Goal: Information Seeking & Learning: Find specific fact

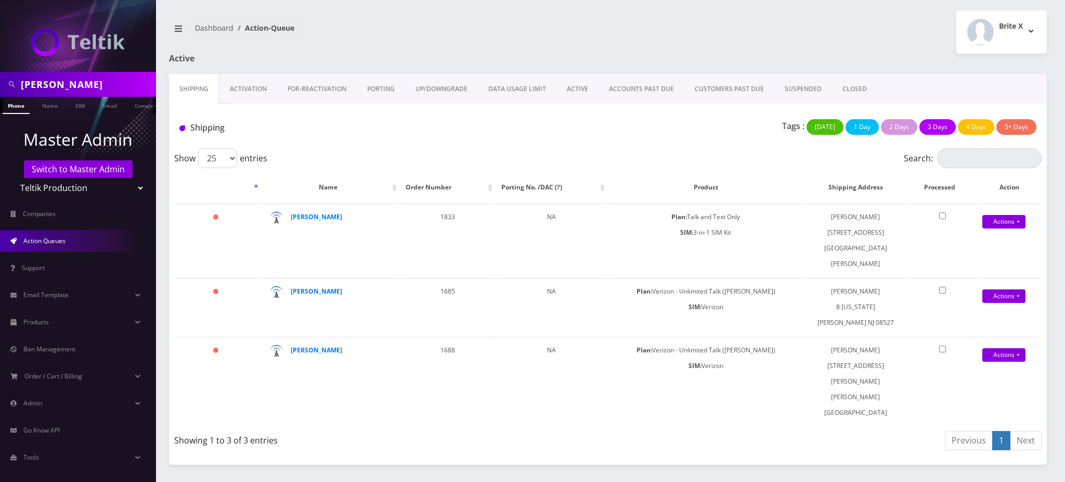
drag, startPoint x: 32, startPoint y: 81, endPoint x: 0, endPoint y: 62, distance: 37.3
click at [0, 62] on nav "Evelyn Moses Phone Name SIM Email Company Customer Master Admin Switch to Maste…" at bounding box center [78, 241] width 156 height 482
paste input "[PERSON_NAME]"
click at [50, 88] on input "[PERSON_NAME]" at bounding box center [87, 84] width 133 height 20
type input "[PERSON_NAME]"
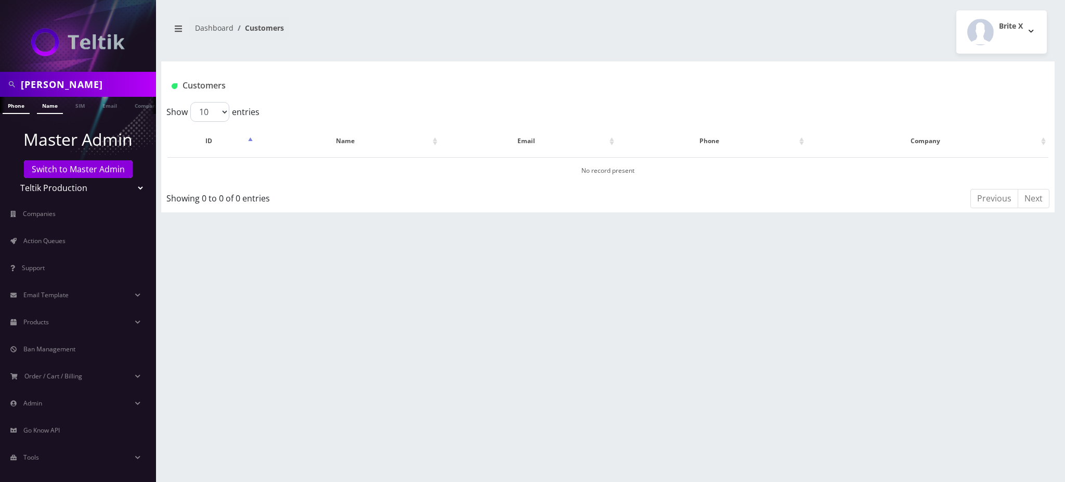
click at [55, 102] on link "Name" at bounding box center [50, 105] width 26 height 17
click at [53, 108] on link "Name" at bounding box center [50, 105] width 26 height 17
click at [0, 50] on nav "Andrew Tsai Phone Name SIM Email Company Customer Master Admin Switch to Master…" at bounding box center [78, 241] width 156 height 482
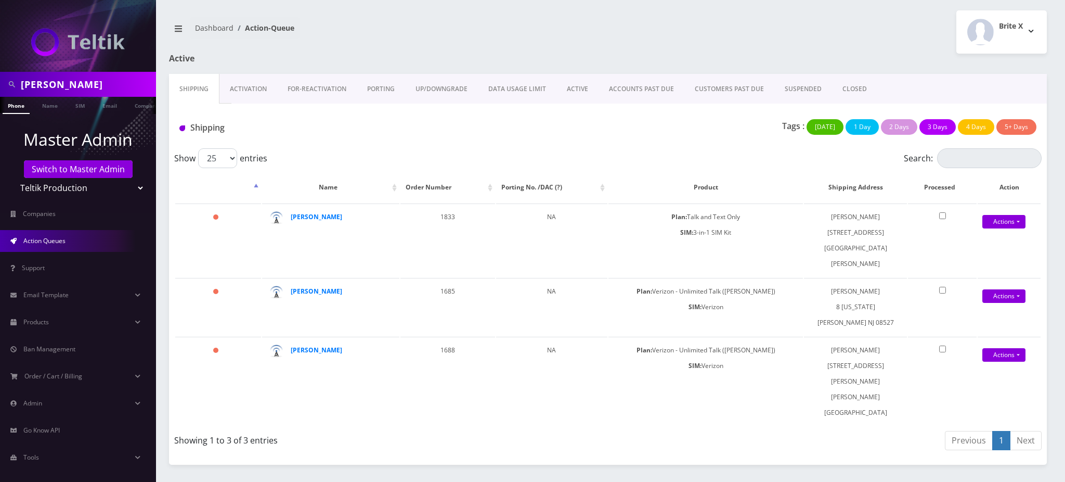
click at [576, 88] on link "ACTIVE" at bounding box center [578, 89] width 42 height 30
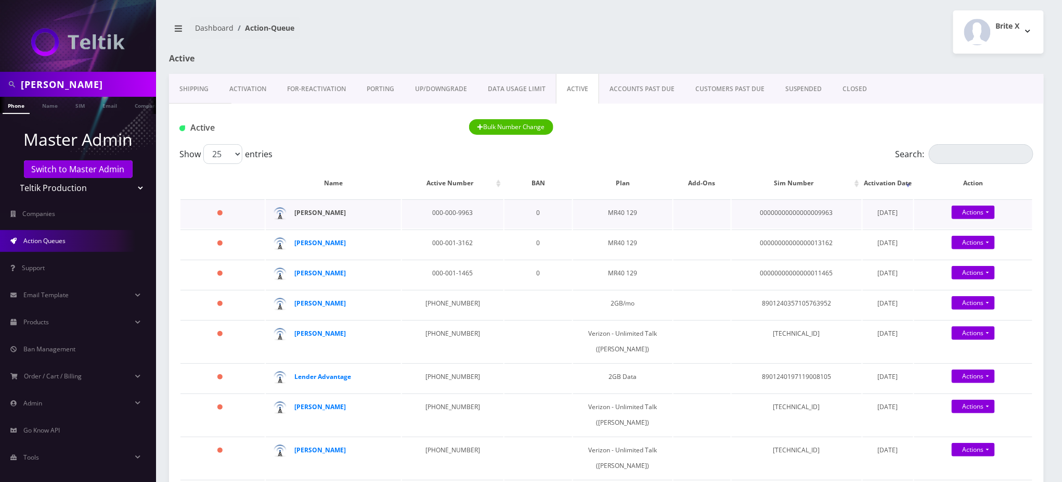
click at [344, 211] on strong "[PERSON_NAME]" at bounding box center [319, 212] width 51 height 9
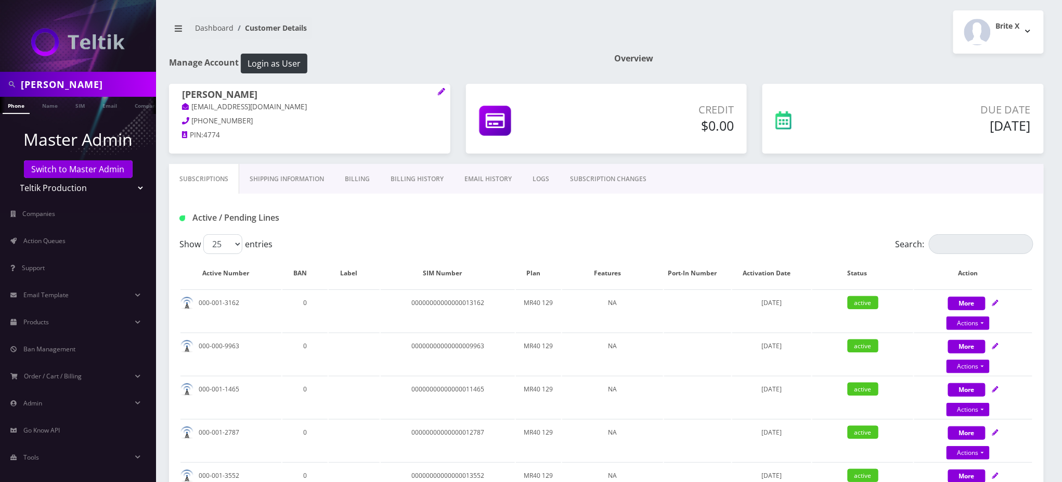
click at [483, 182] on link "EMAIL HISTORY" at bounding box center [488, 179] width 68 height 30
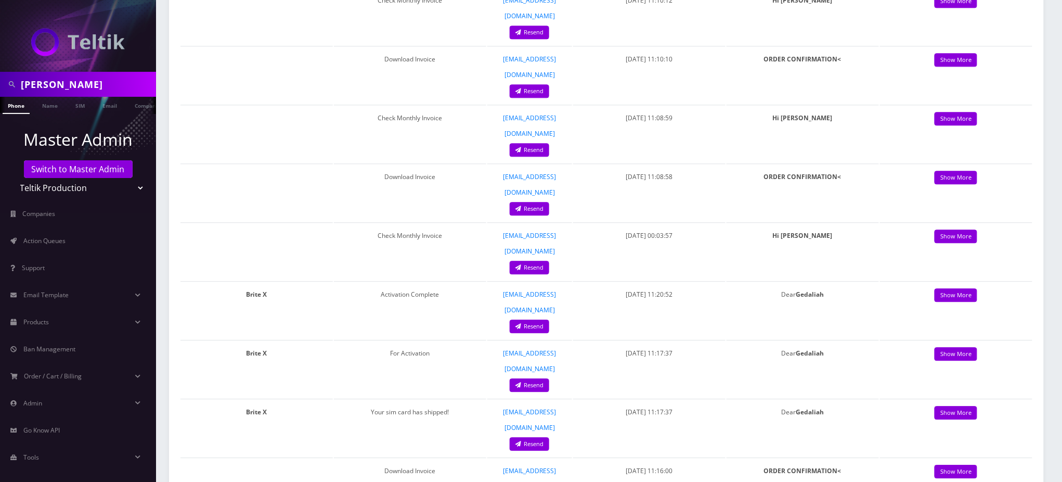
scroll to position [962, 0]
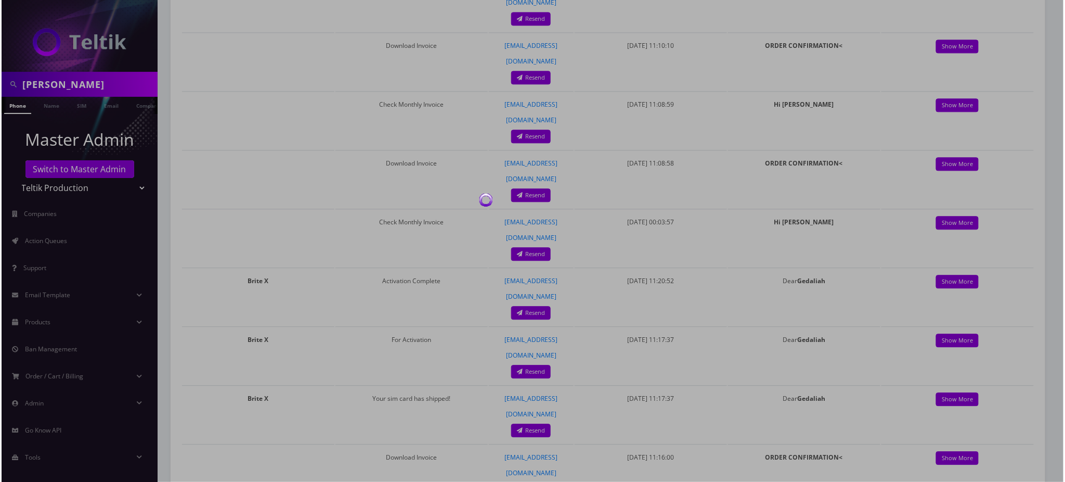
scroll to position [0, 0]
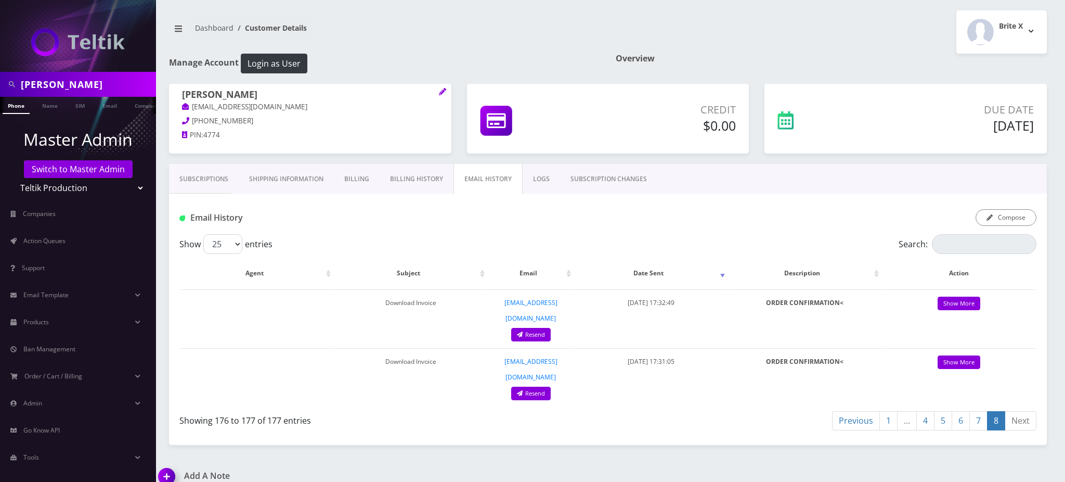
click at [975, 411] on link "7" at bounding box center [978, 420] width 18 height 19
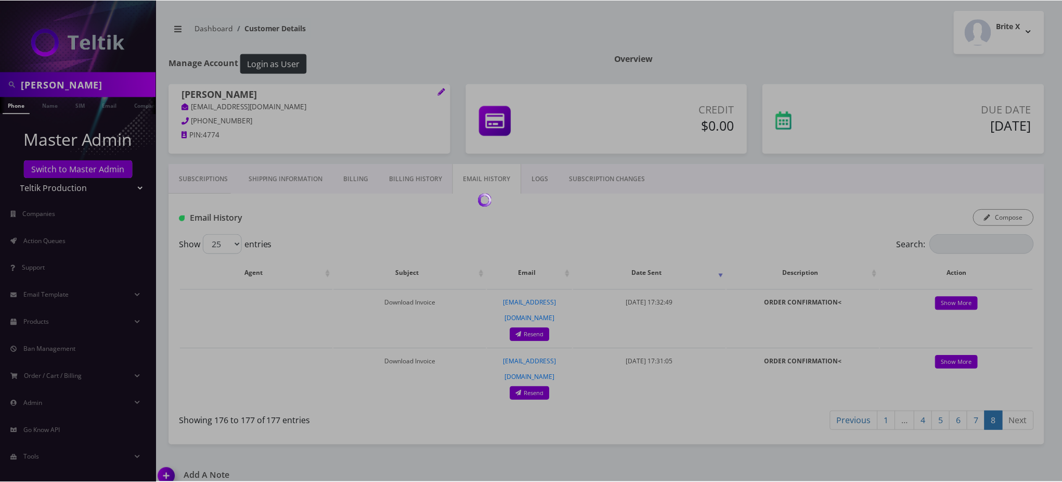
scroll to position [962, 0]
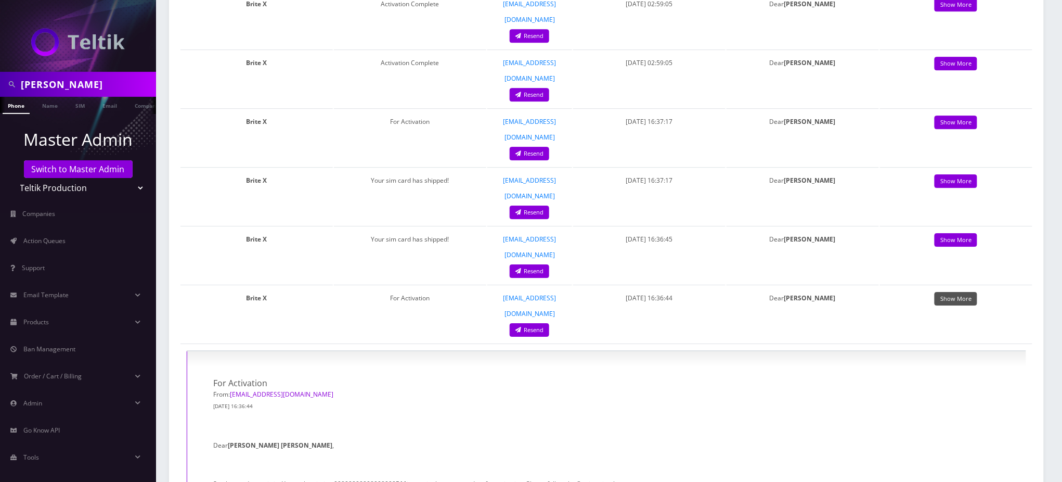
scroll to position [1240, 0]
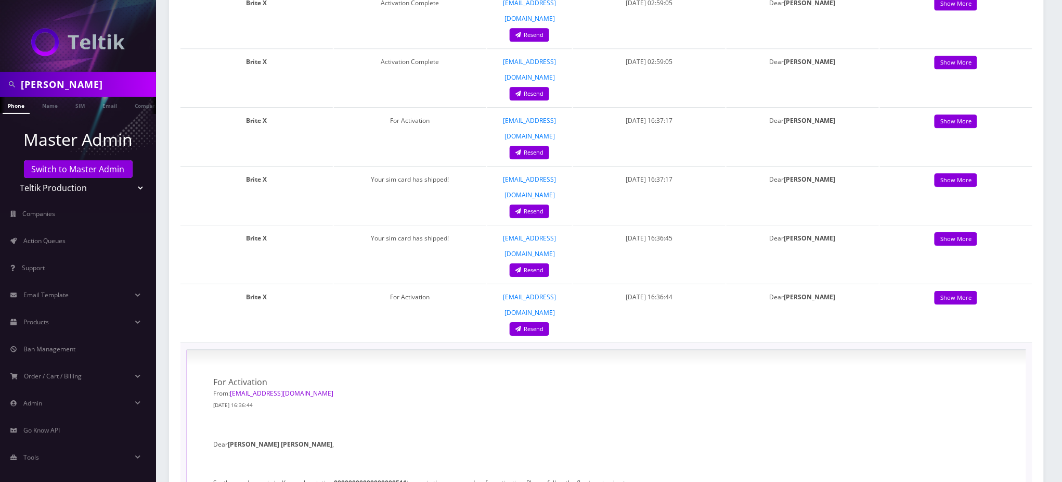
drag, startPoint x: 205, startPoint y: 149, endPoint x: 251, endPoint y: 171, distance: 51.0
drag, startPoint x: 531, startPoint y: 127, endPoint x: 605, endPoint y: 219, distance: 117.9
copy div "Please follow the flowing simple steps: Log in to your account at www.teltik.co…"
